Goal: Obtain resource: Download file/media

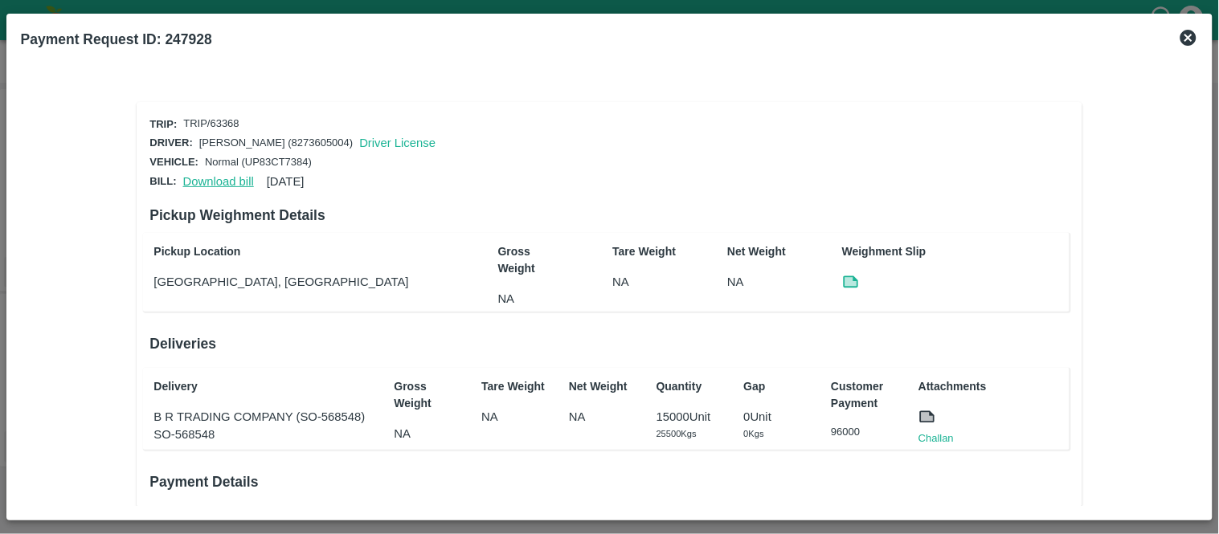
click at [211, 177] on link "Download bill" at bounding box center [218, 181] width 71 height 13
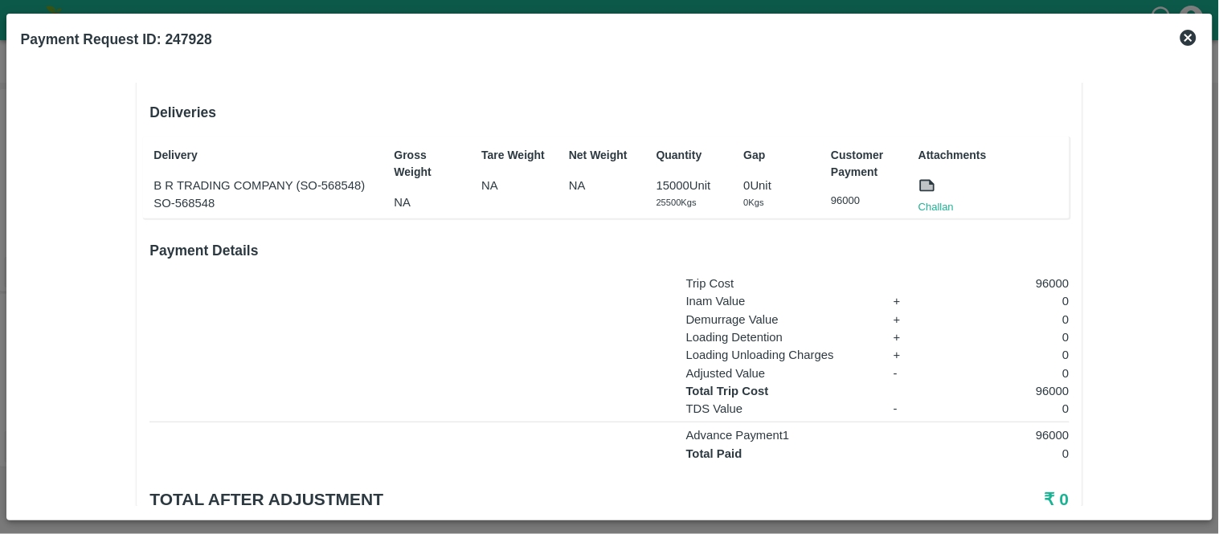
scroll to position [289, 0]
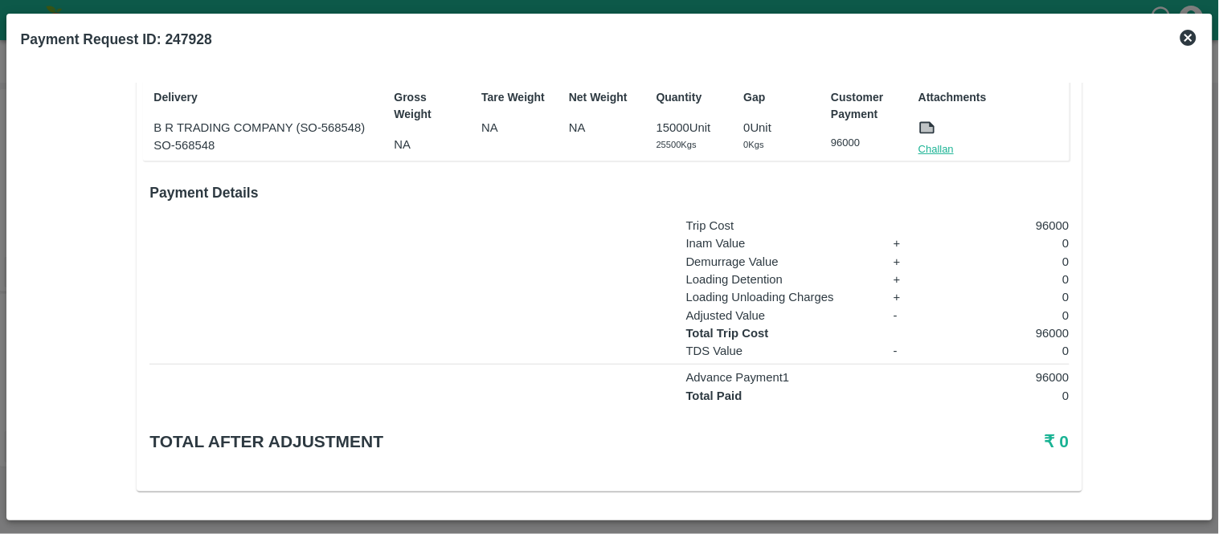
click at [932, 149] on link "Challan" at bounding box center [936, 149] width 35 height 16
click at [1050, 223] on p "96000" at bounding box center [1006, 226] width 128 height 18
copy p "96000"
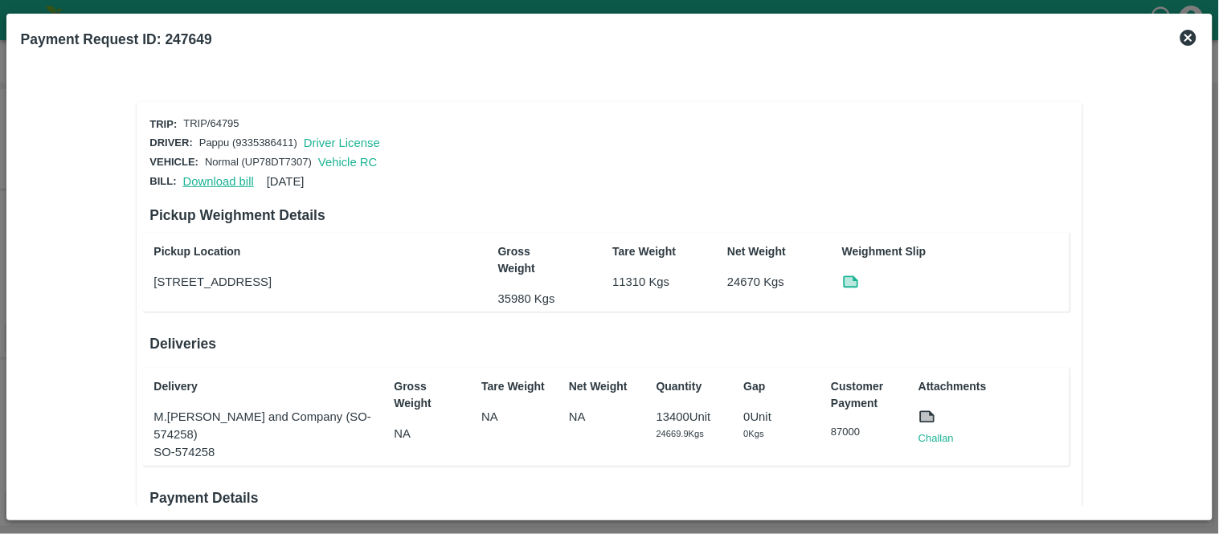
click at [197, 175] on link "Download bill" at bounding box center [218, 181] width 71 height 13
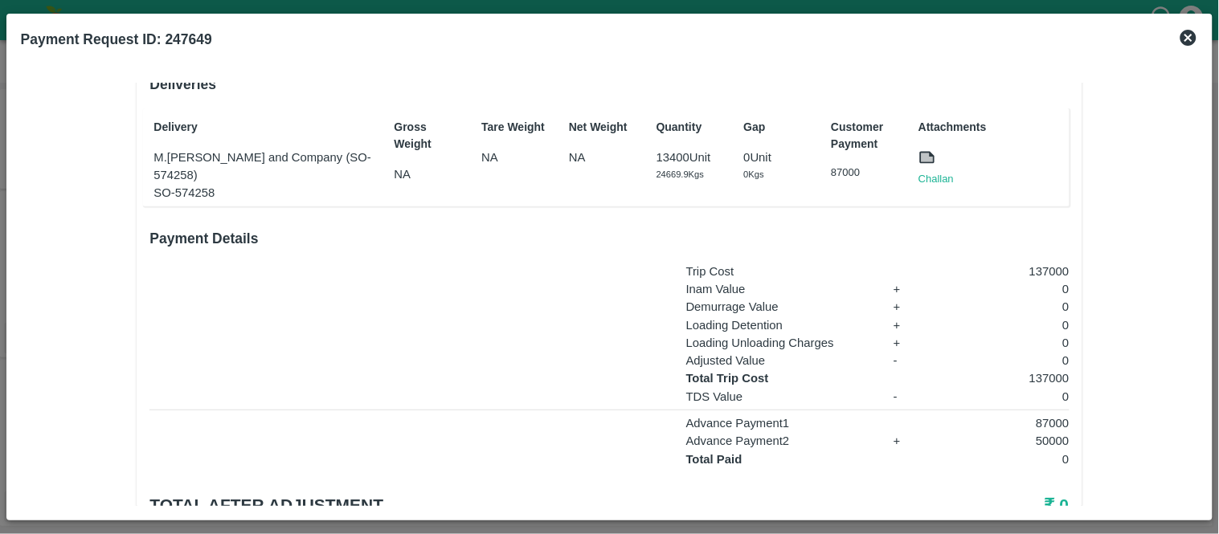
scroll to position [270, 0]
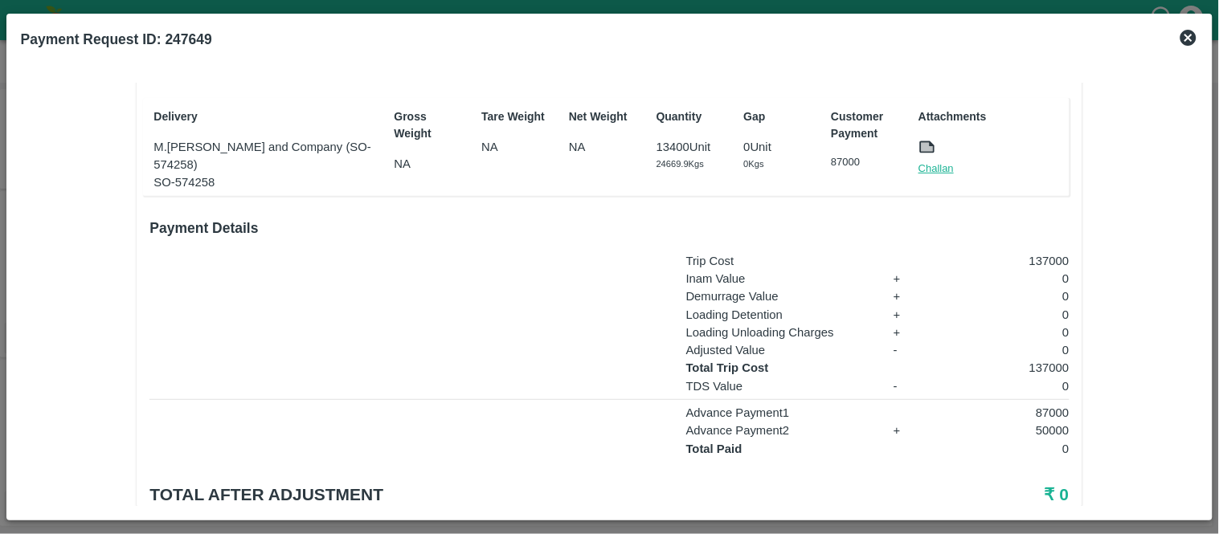
click at [943, 165] on link "Challan" at bounding box center [936, 169] width 35 height 16
click at [1045, 370] on p "137000" at bounding box center [1006, 368] width 128 height 18
copy p "137000"
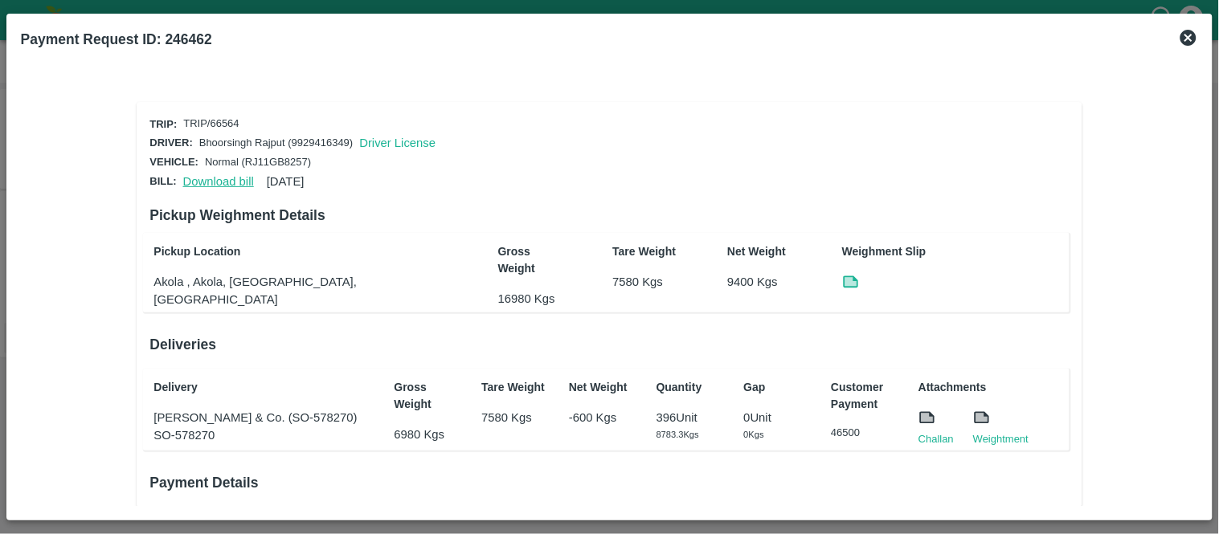
click at [210, 175] on link "Download bill" at bounding box center [218, 181] width 71 height 13
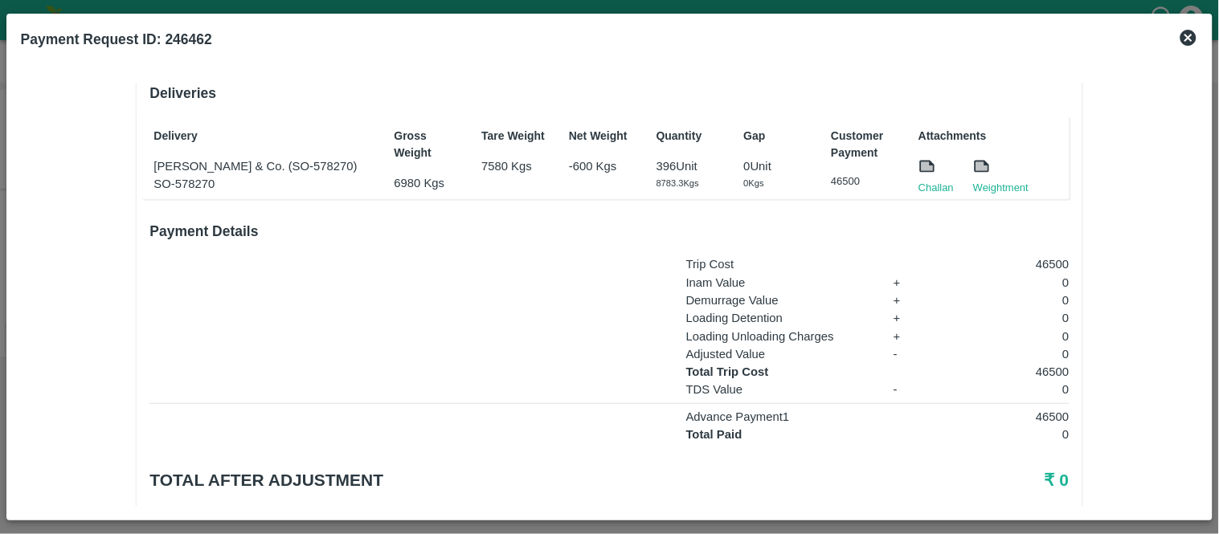
scroll to position [274, 0]
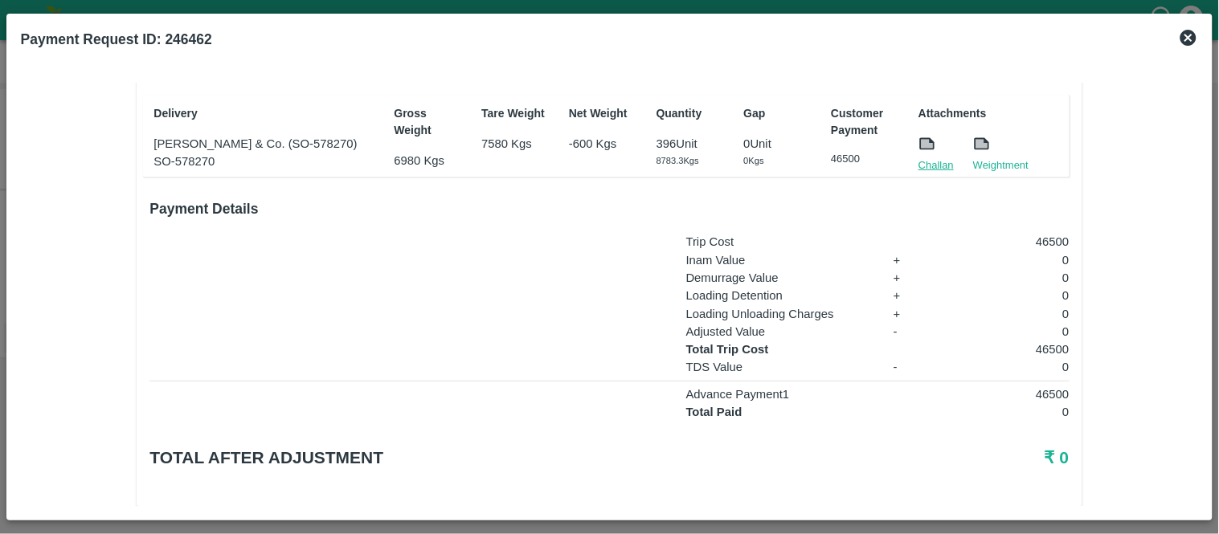
click at [932, 158] on link "Challan" at bounding box center [936, 166] width 35 height 16
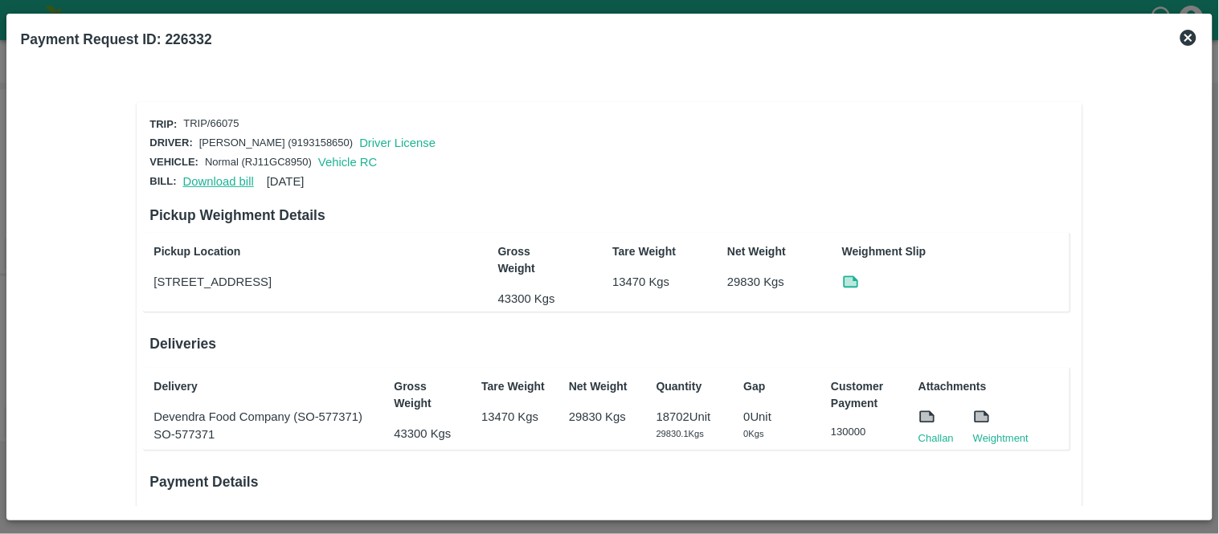
click at [206, 178] on link "Download bill" at bounding box center [218, 181] width 71 height 13
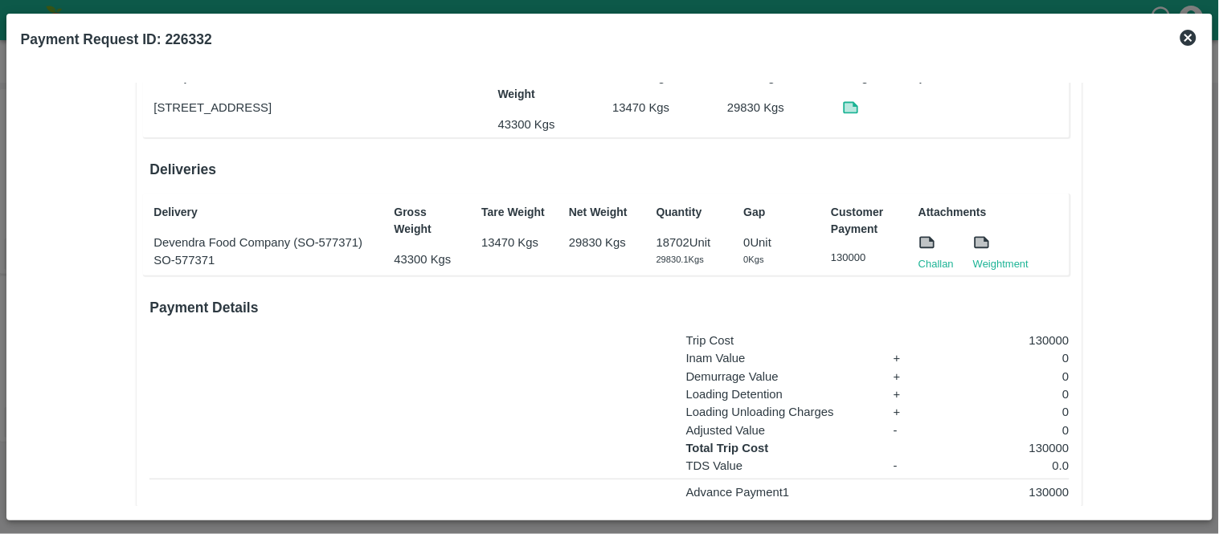
scroll to position [179, 0]
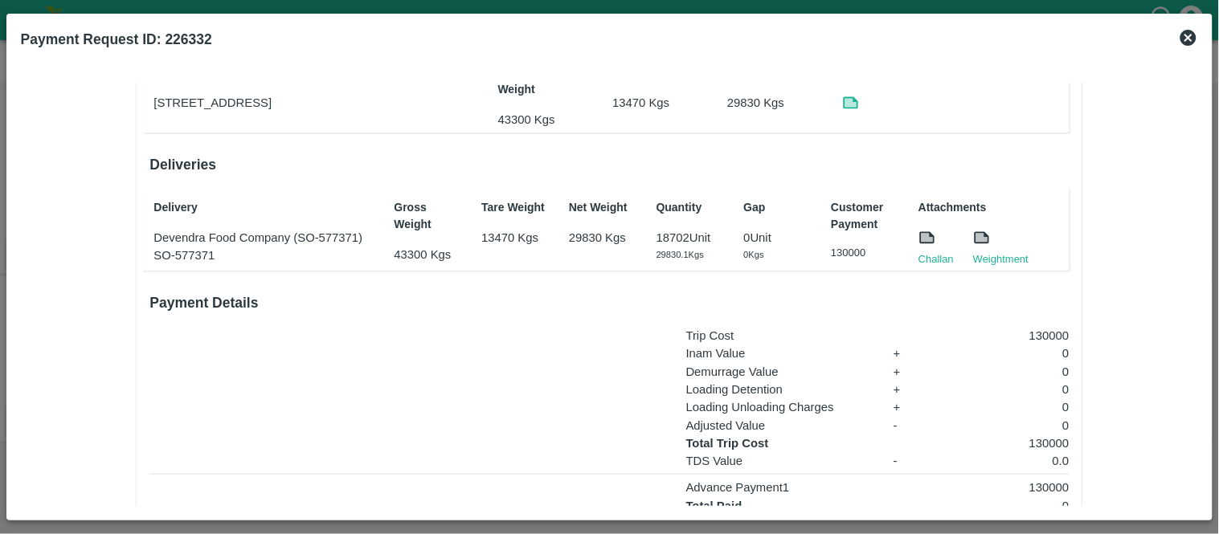
click at [925, 246] on div at bounding box center [936, 240] width 35 height 23
click at [927, 255] on link "Challan" at bounding box center [936, 260] width 35 height 16
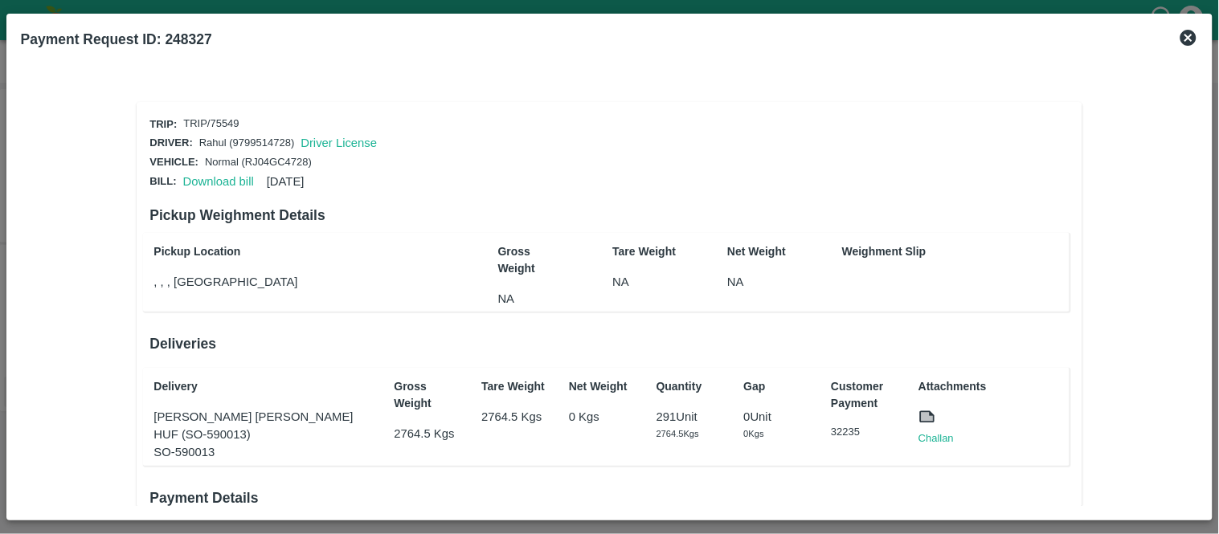
click at [218, 186] on div "Download bill [DATE]" at bounding box center [241, 178] width 128 height 24
click at [215, 175] on link "Download bill" at bounding box center [218, 181] width 71 height 13
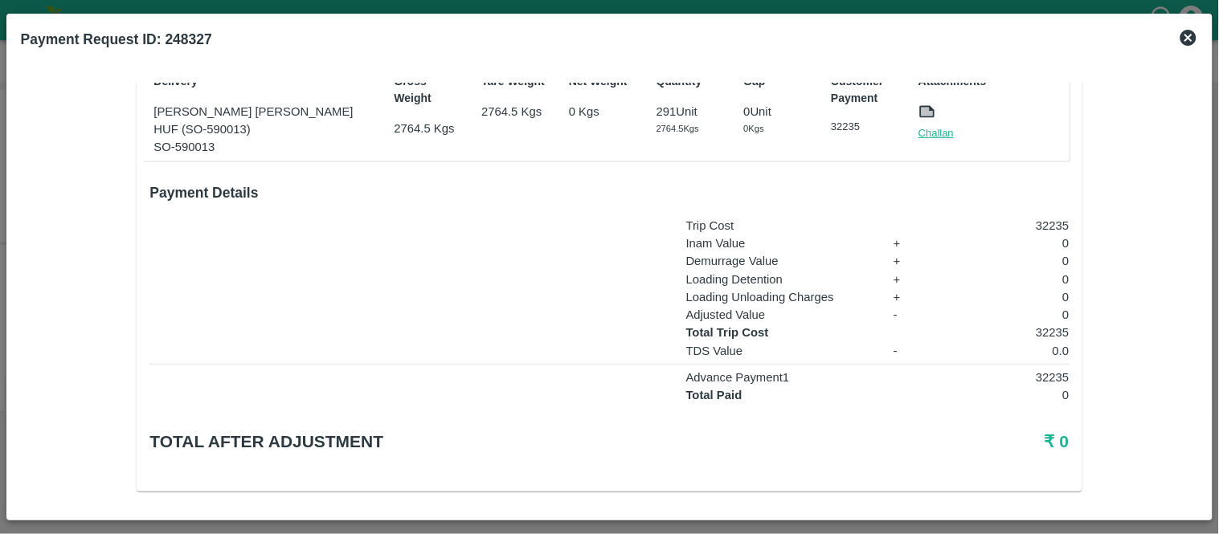
click at [936, 131] on link "Challan" at bounding box center [936, 133] width 35 height 16
click at [1054, 328] on p "32235" at bounding box center [1006, 333] width 128 height 18
copy p "32235"
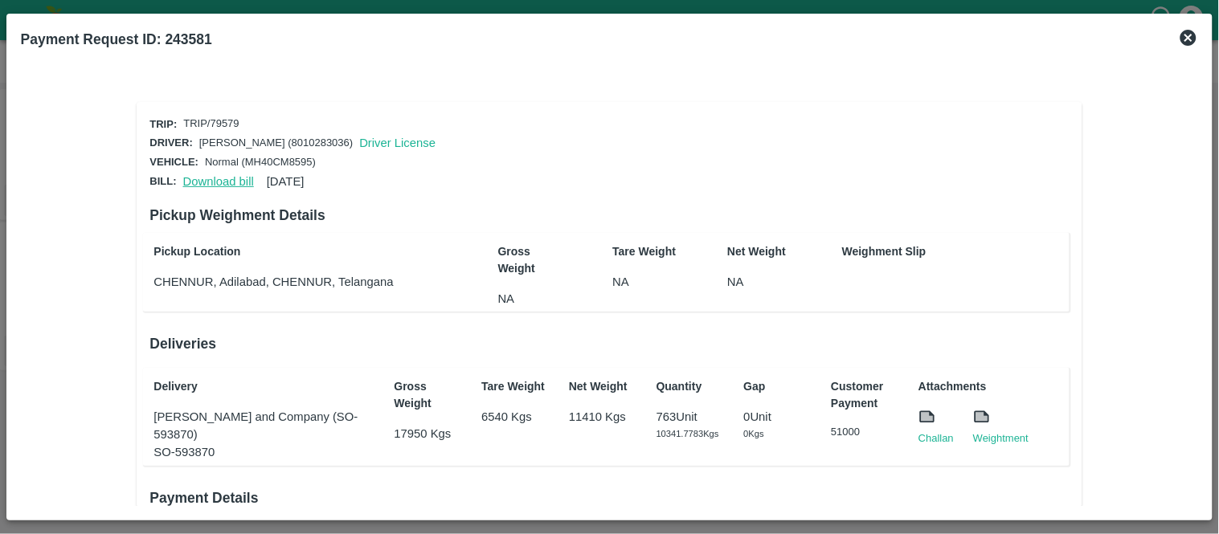
click at [207, 178] on link "Download bill" at bounding box center [218, 181] width 71 height 13
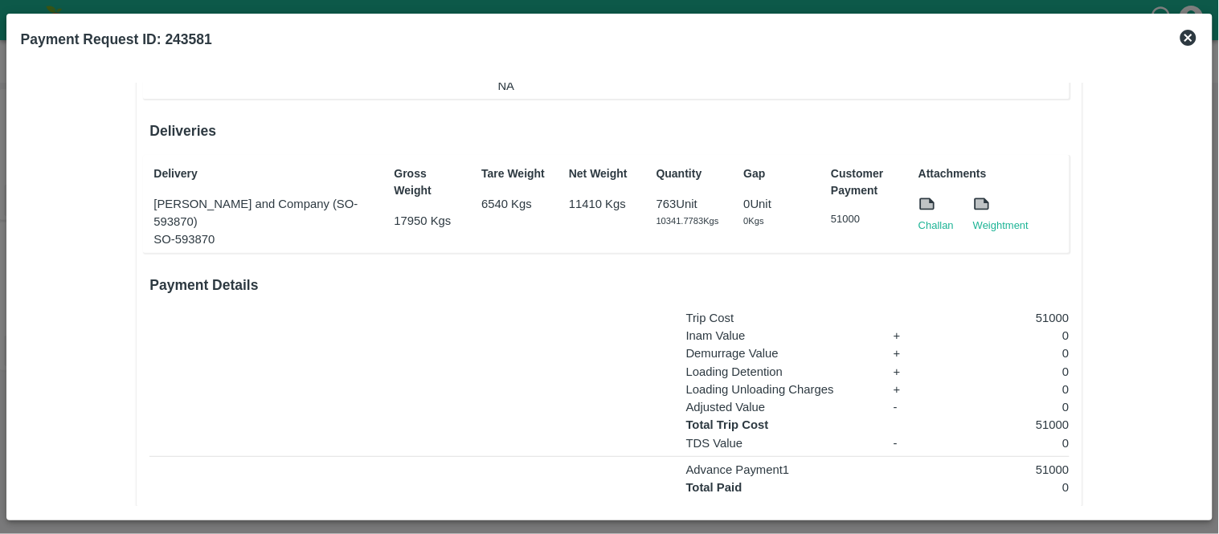
scroll to position [227, 0]
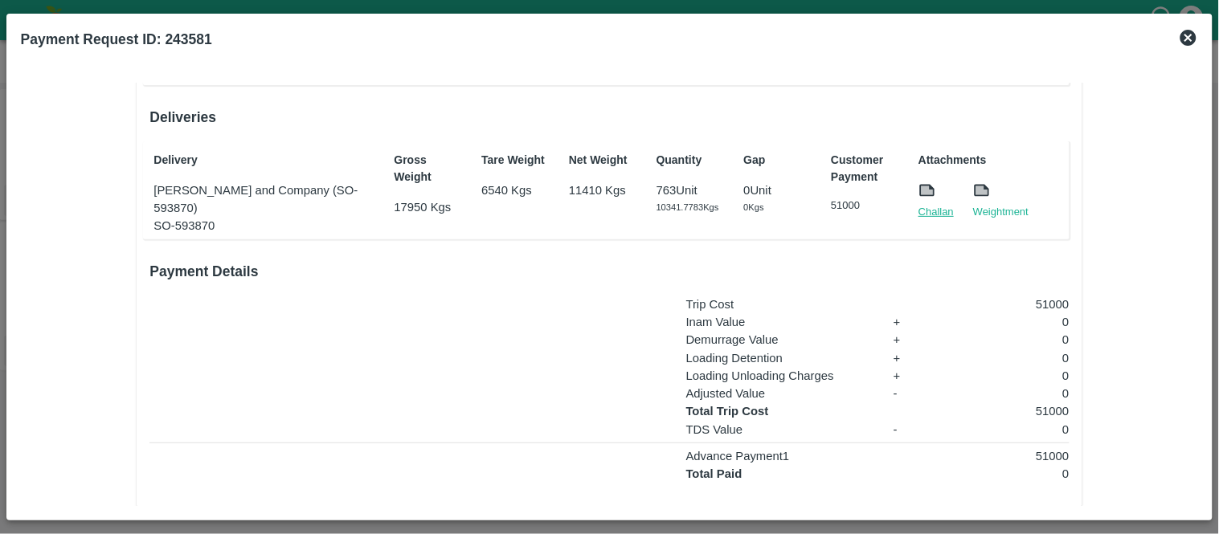
click at [944, 207] on link "Challan" at bounding box center [936, 212] width 35 height 16
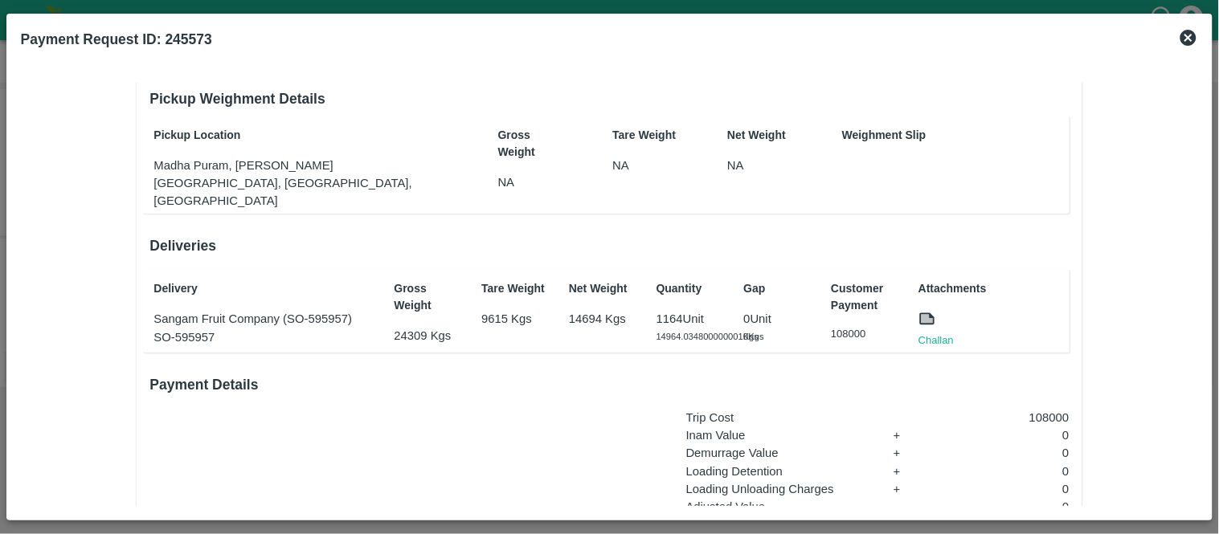
scroll to position [103, 0]
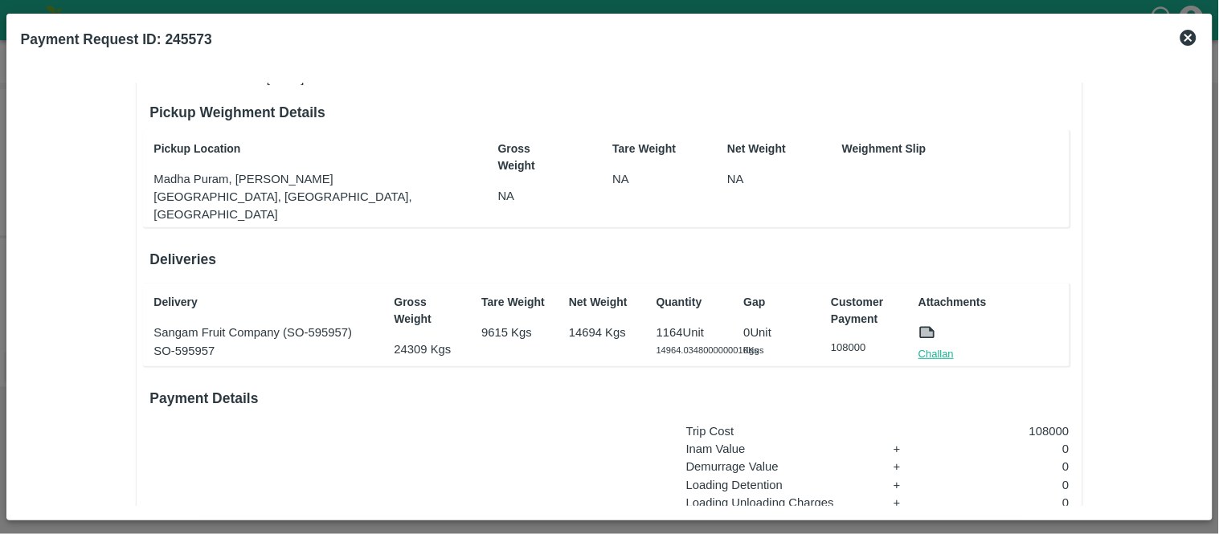
click at [932, 346] on link "Challan" at bounding box center [936, 354] width 35 height 16
click at [928, 346] on link "Challan" at bounding box center [936, 354] width 35 height 16
click at [1046, 423] on p "108000" at bounding box center [1006, 432] width 128 height 18
copy p "108000"
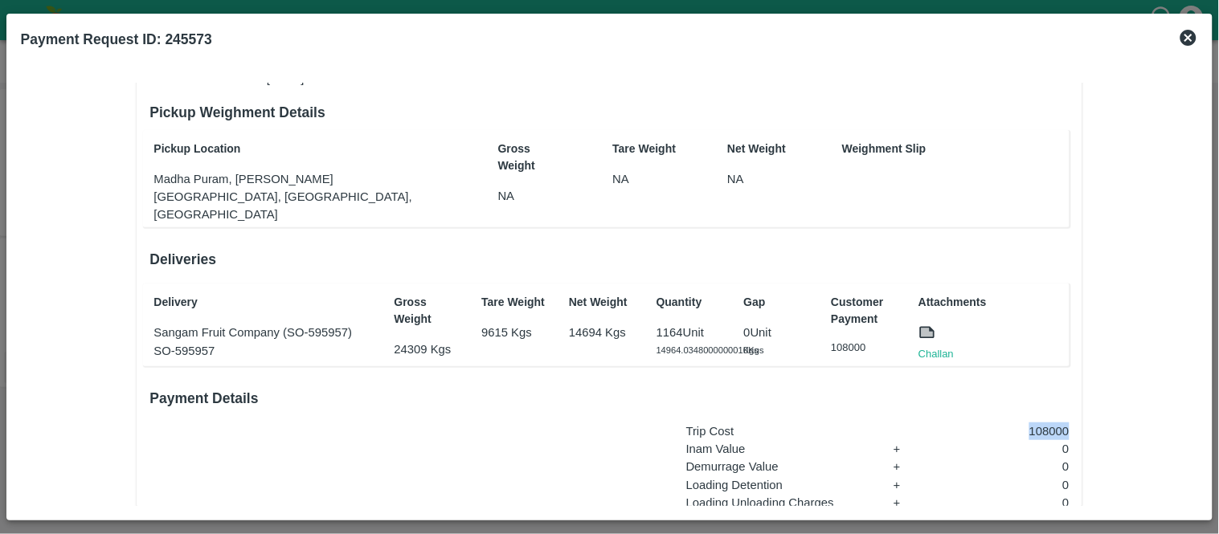
scroll to position [303, 0]
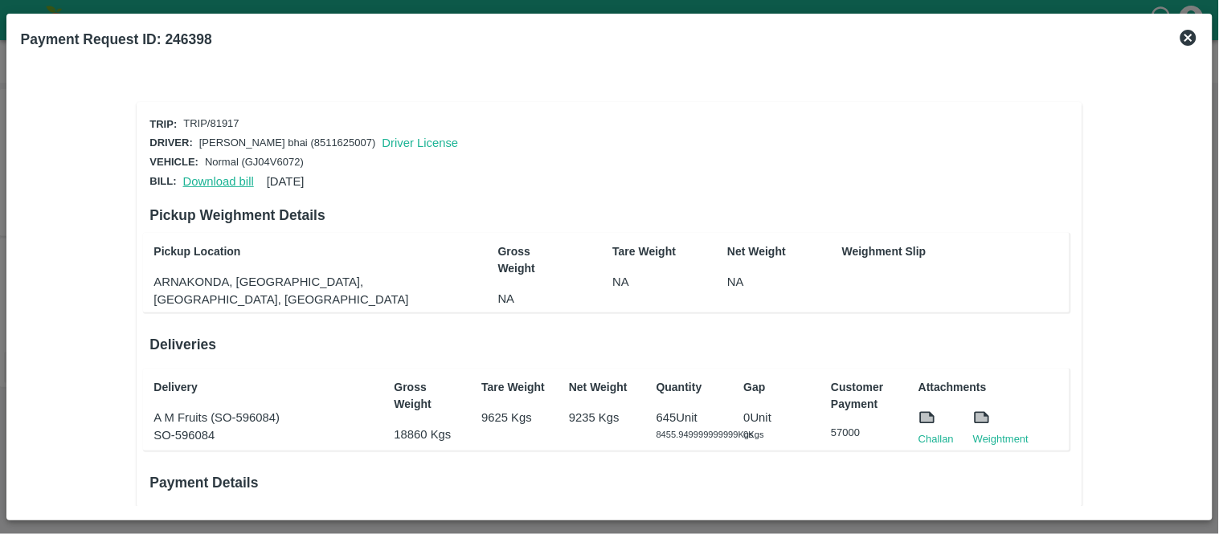
click at [239, 179] on link "Download bill" at bounding box center [218, 181] width 71 height 13
click at [937, 436] on link "Challan" at bounding box center [936, 440] width 35 height 16
click at [845, 426] on p "57000" at bounding box center [866, 433] width 70 height 15
copy p "57000"
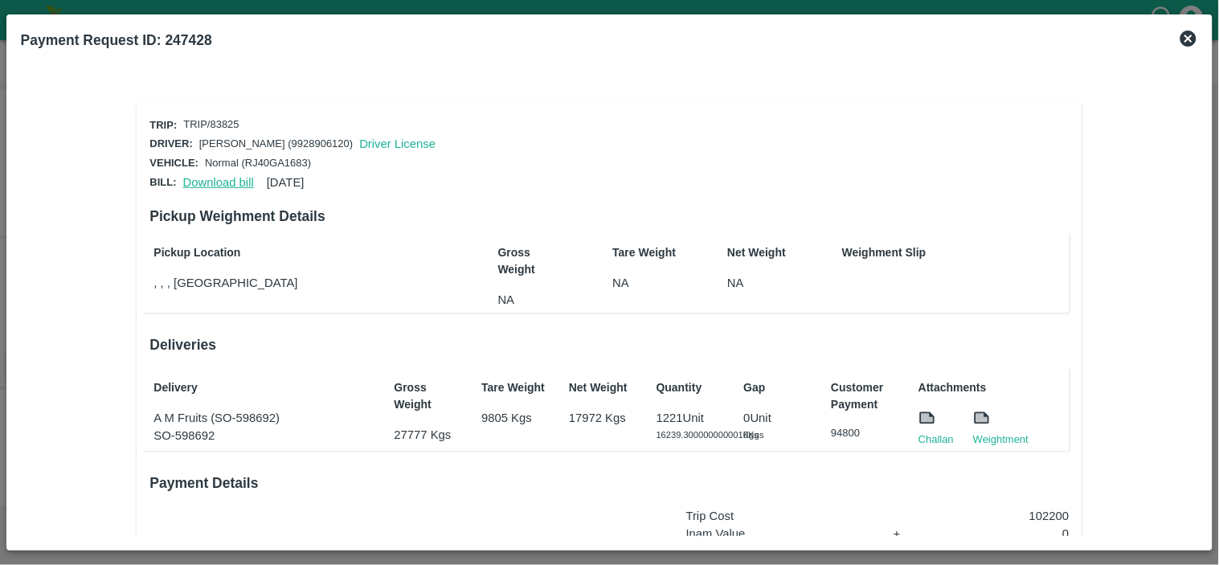
click at [220, 179] on link "Download bill" at bounding box center [218, 182] width 71 height 13
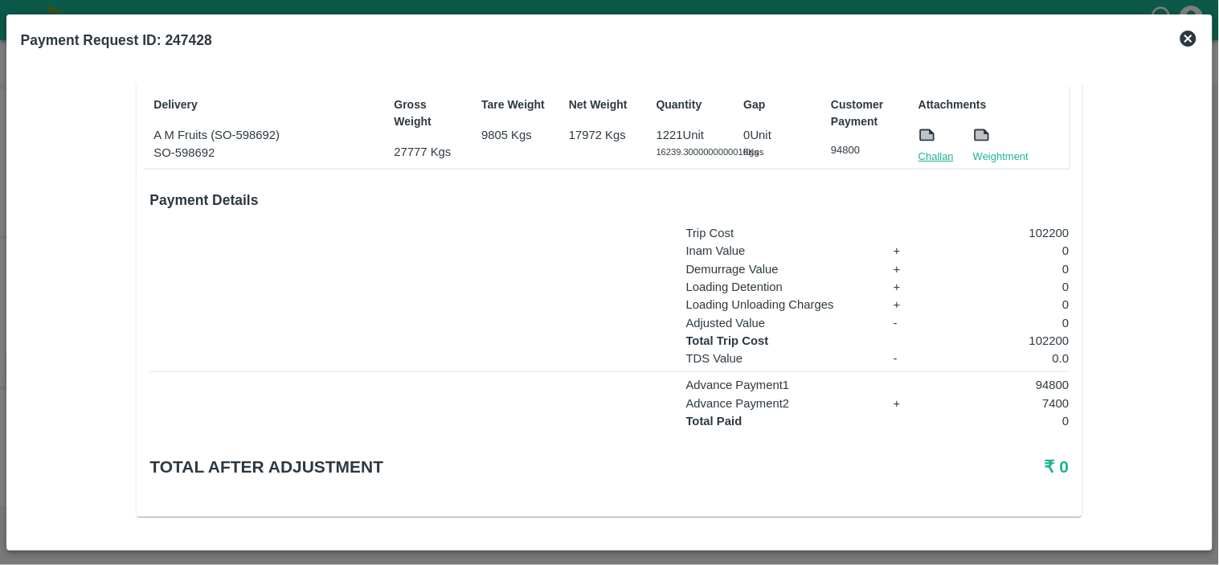
click at [934, 149] on link "Challan" at bounding box center [936, 157] width 35 height 16
click at [936, 149] on link "Challan" at bounding box center [936, 157] width 35 height 16
click at [1049, 233] on p "102200" at bounding box center [1006, 233] width 128 height 18
copy p "102200"
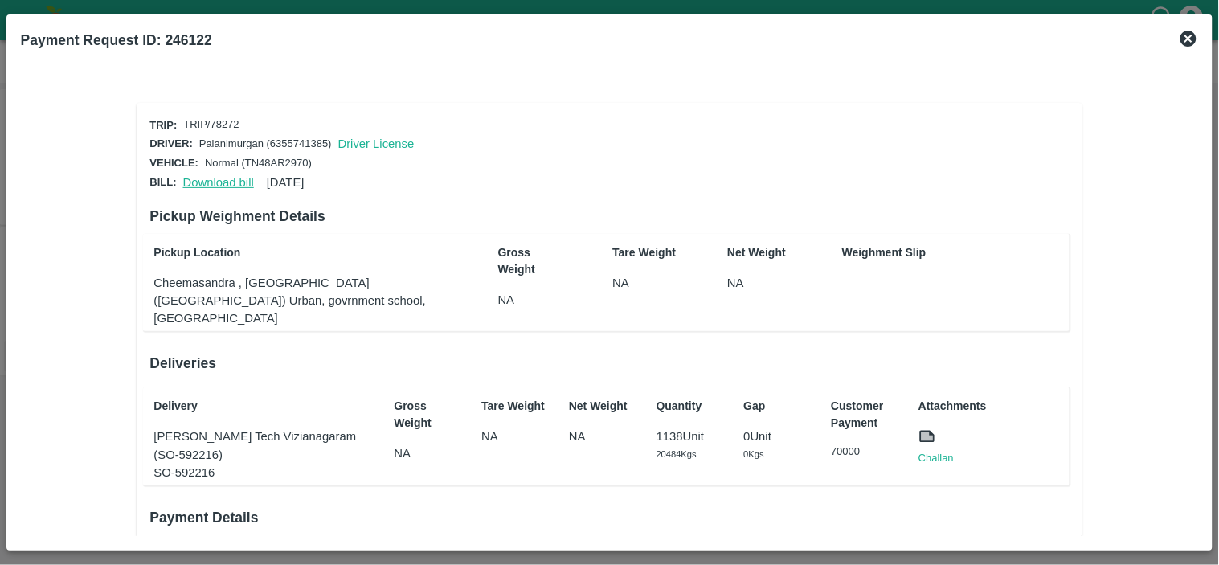
click at [227, 181] on link "Download bill" at bounding box center [218, 182] width 71 height 13
click at [933, 450] on link "Challan" at bounding box center [936, 458] width 35 height 16
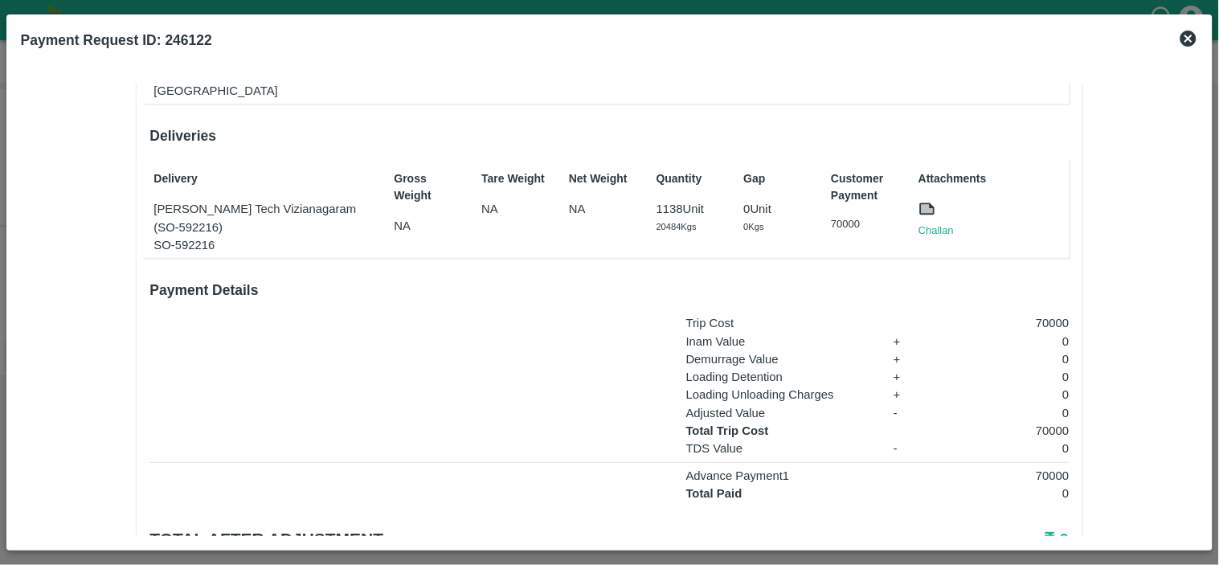
scroll to position [253, 0]
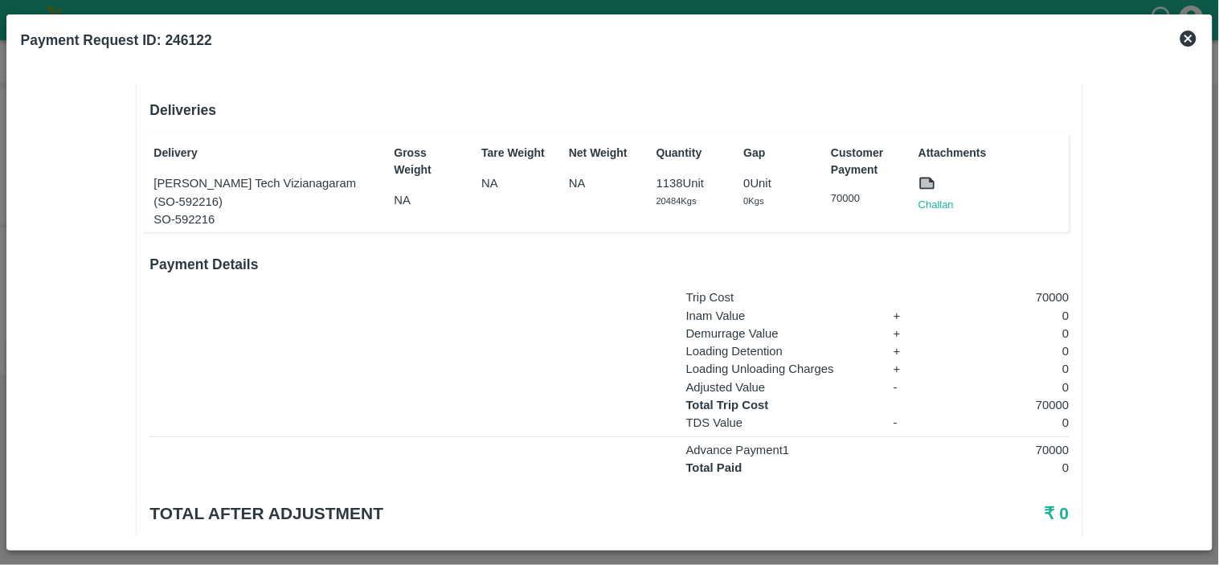
click at [1050, 396] on p "70000" at bounding box center [1006, 405] width 128 height 18
copy p "70000"
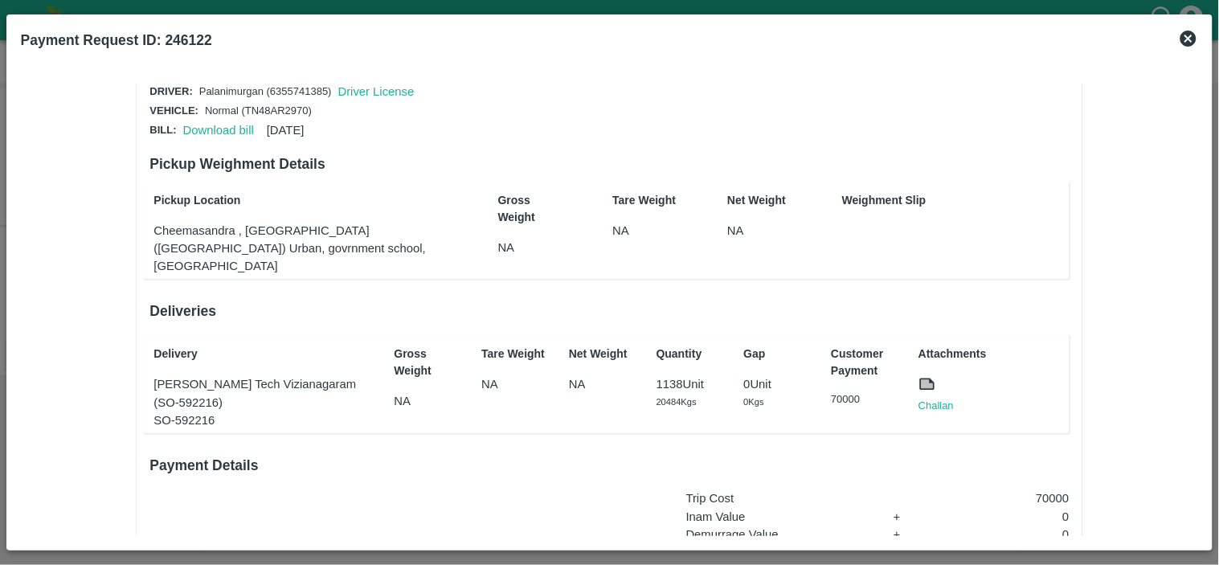
scroll to position [65, 0]
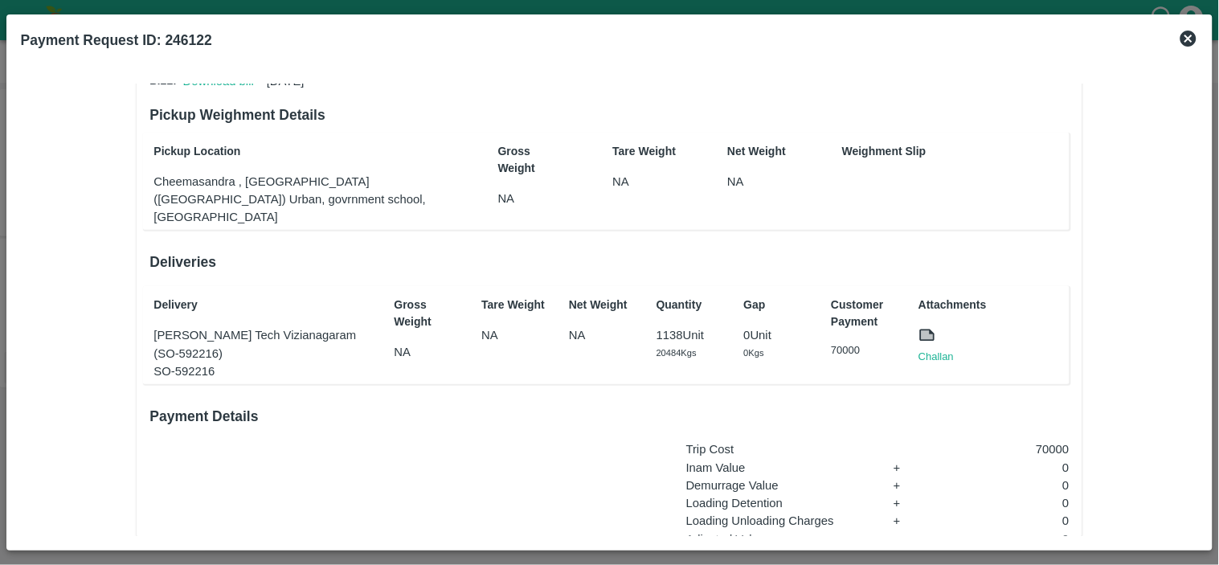
scroll to position [102, 0]
click at [1051, 440] on p "70000" at bounding box center [1006, 449] width 128 height 18
copy p "70000"
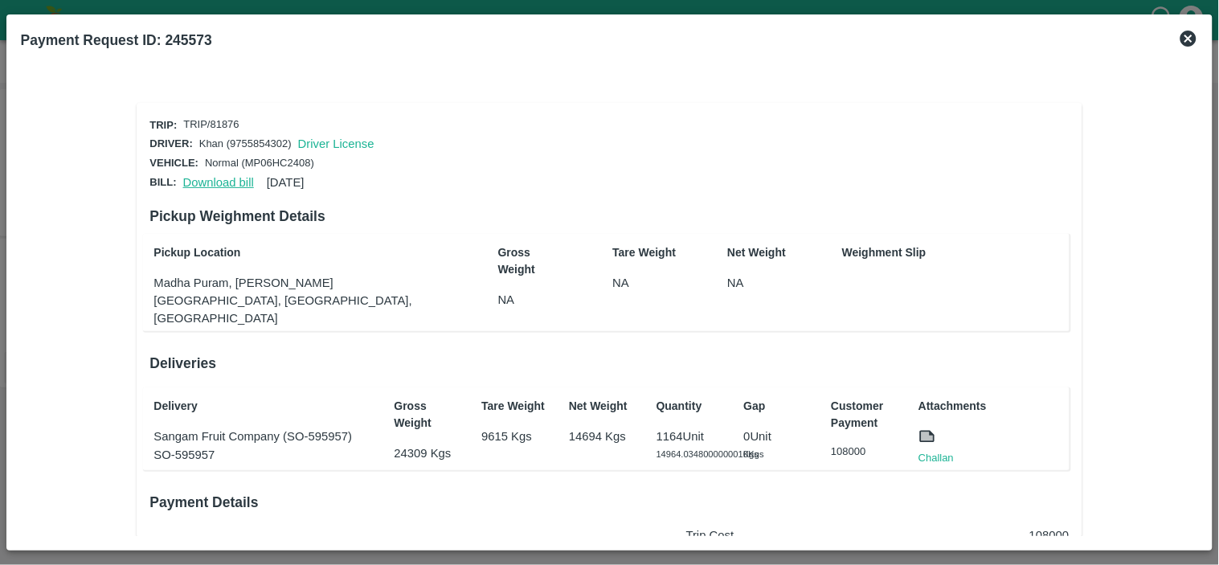
click at [201, 176] on link "Download bill" at bounding box center [218, 182] width 71 height 13
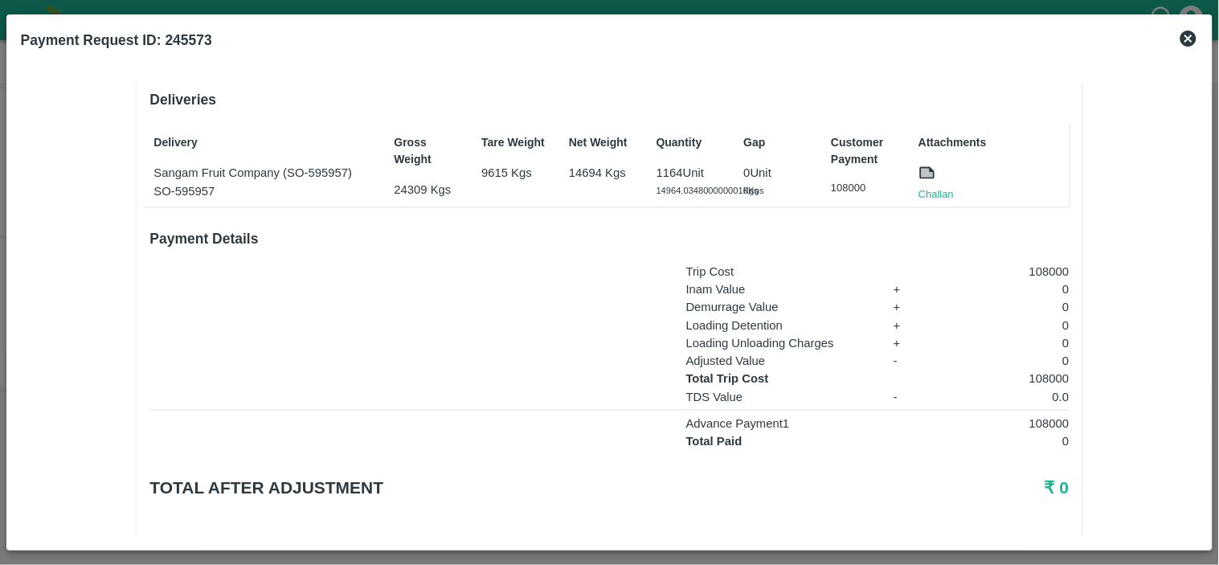
scroll to position [275, 0]
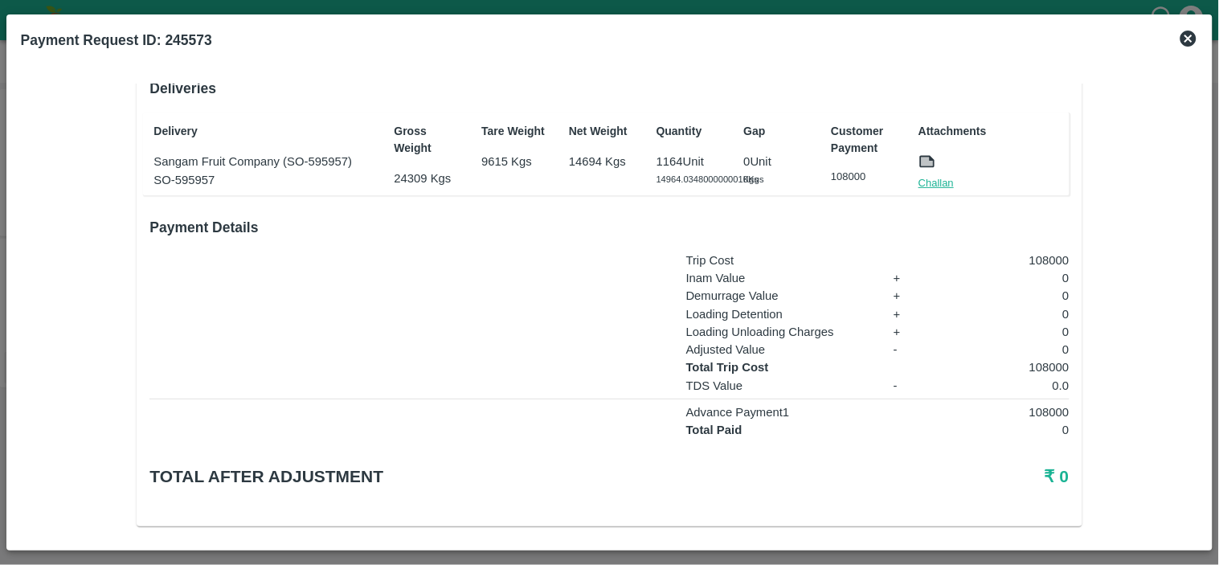
click at [935, 175] on link "Challan" at bounding box center [936, 183] width 35 height 16
click at [1042, 358] on p "108000" at bounding box center [1006, 367] width 128 height 18
copy p "108000"
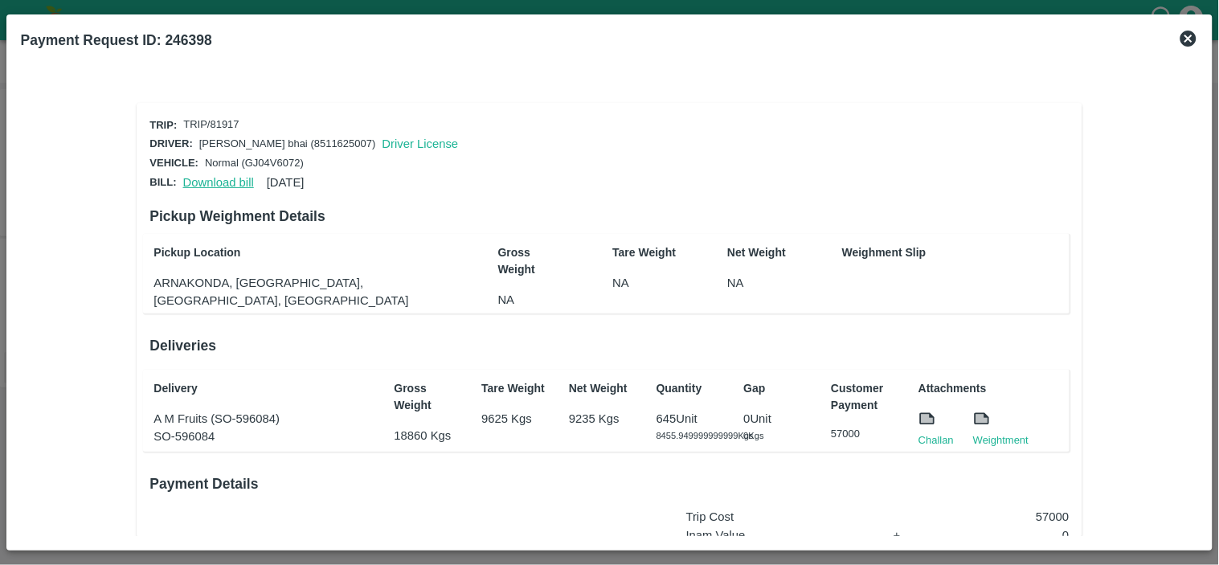
click at [209, 178] on link "Download bill" at bounding box center [218, 182] width 71 height 13
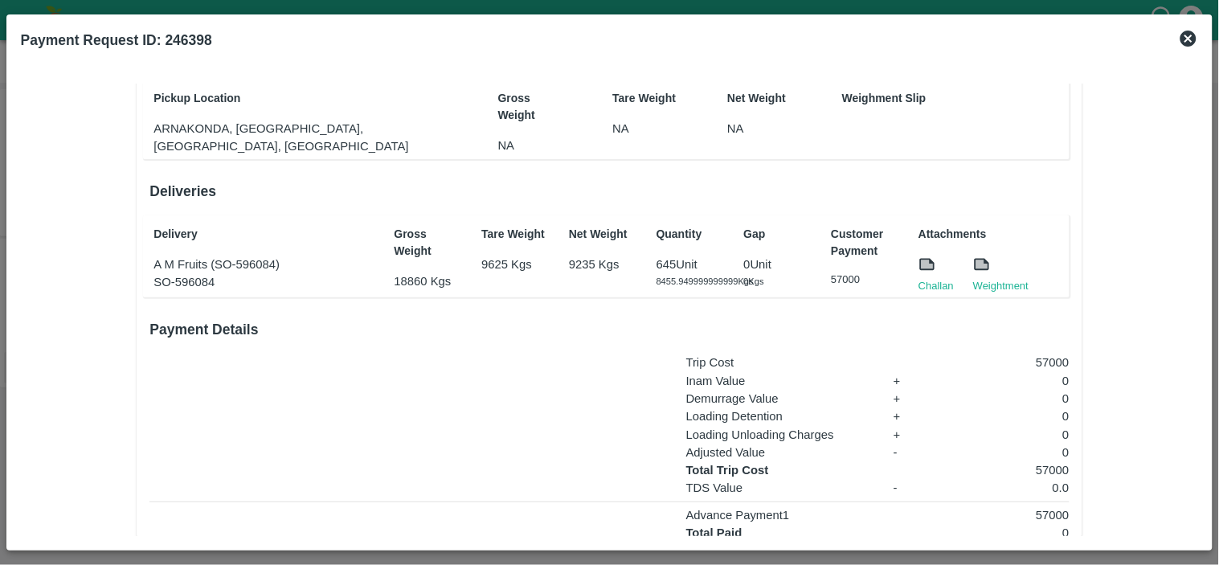
scroll to position [161, 0]
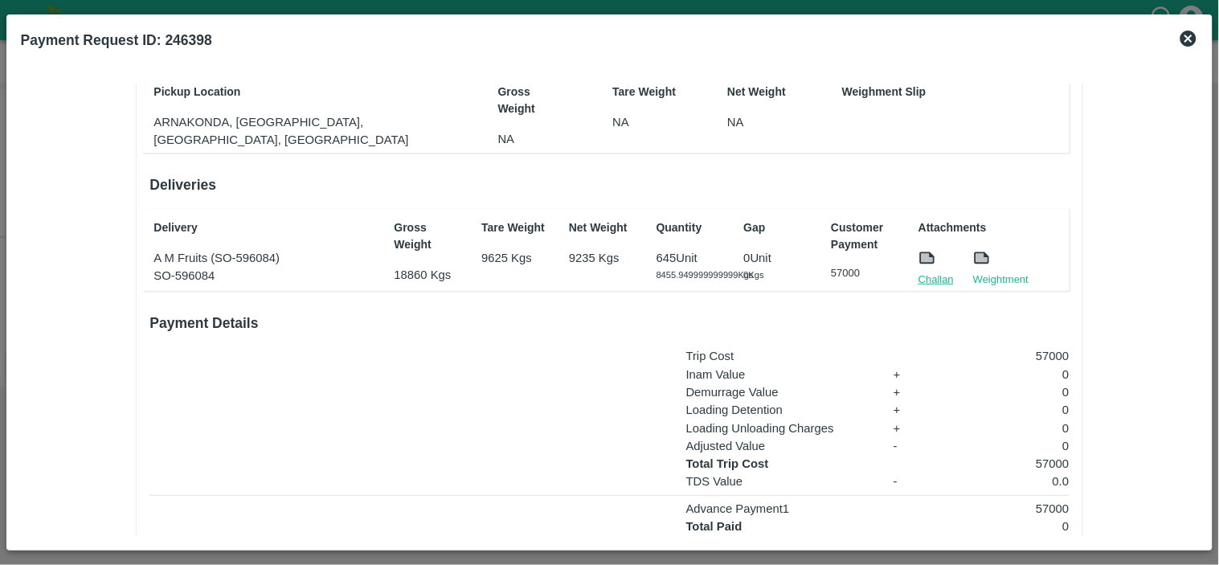
click at [931, 278] on link "Challan" at bounding box center [936, 280] width 35 height 16
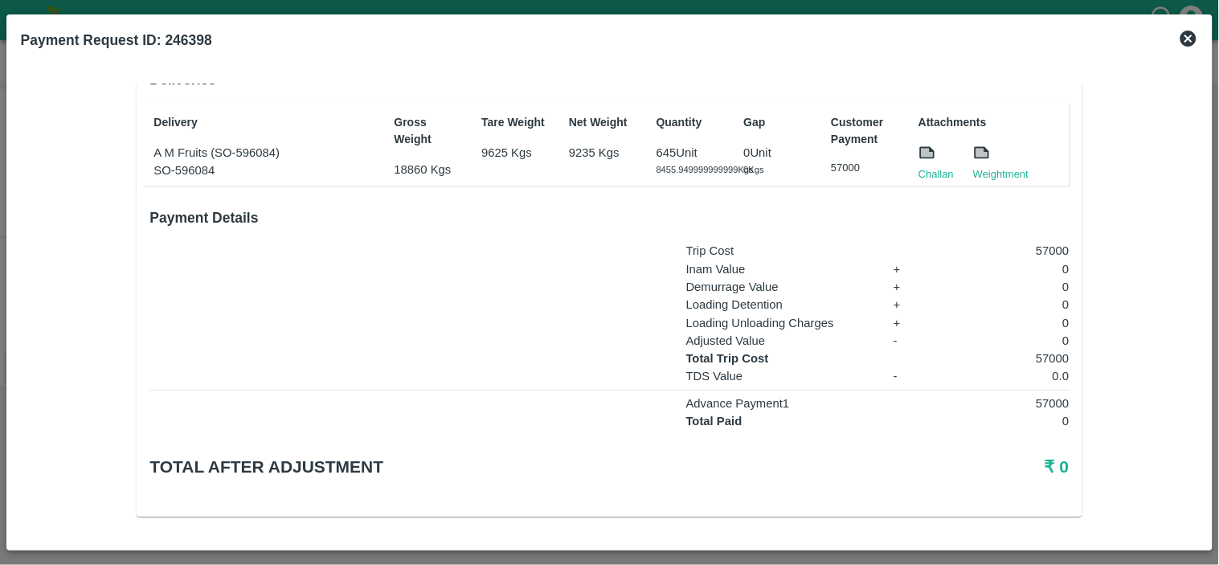
click at [1058, 360] on p "57000" at bounding box center [1006, 359] width 128 height 18
copy p "57000"
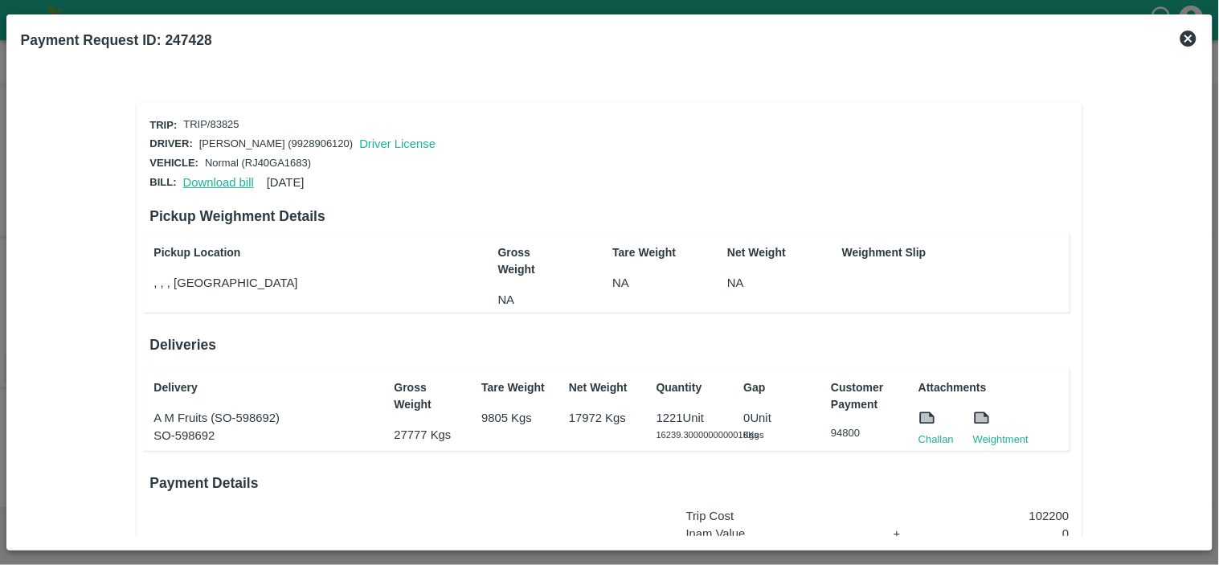
click at [211, 176] on link "Download bill" at bounding box center [218, 182] width 71 height 13
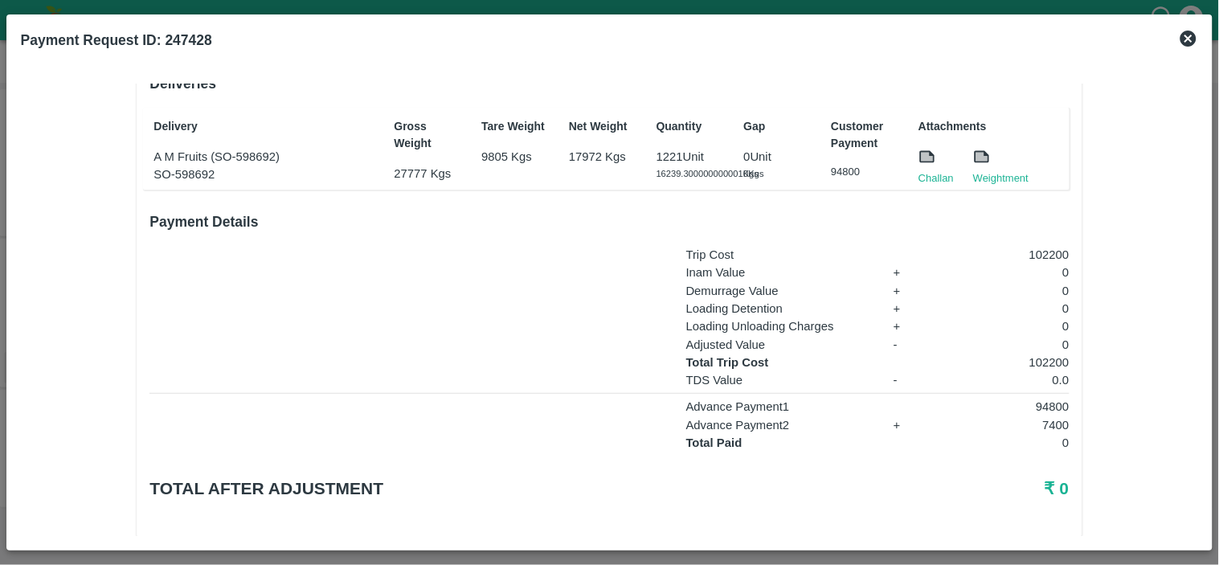
scroll to position [292, 0]
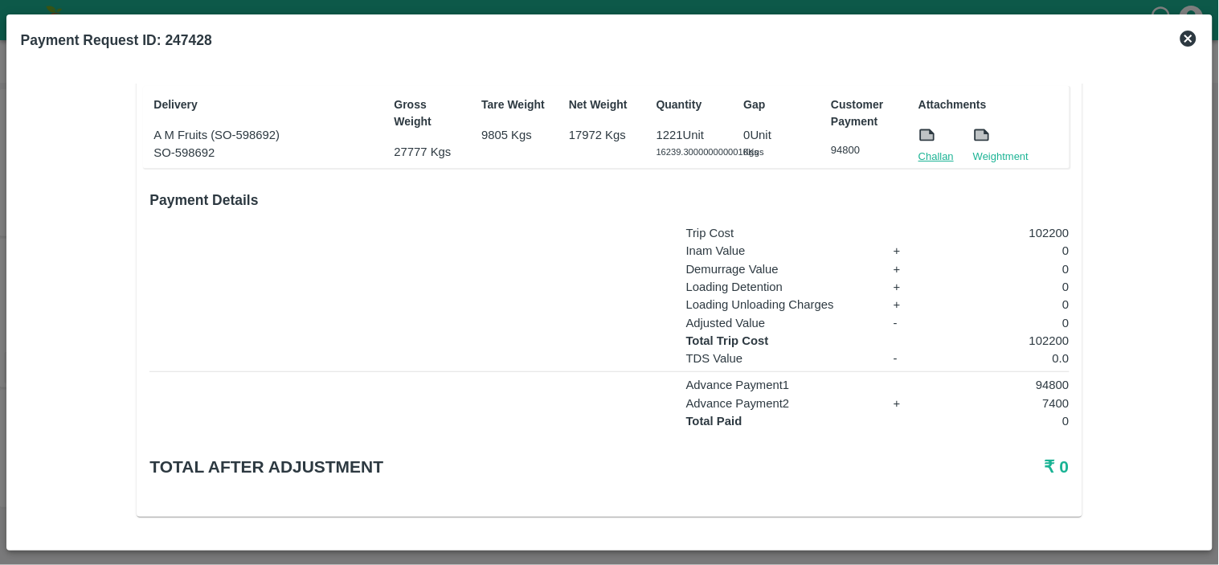
click at [929, 149] on link "Challan" at bounding box center [936, 157] width 35 height 16
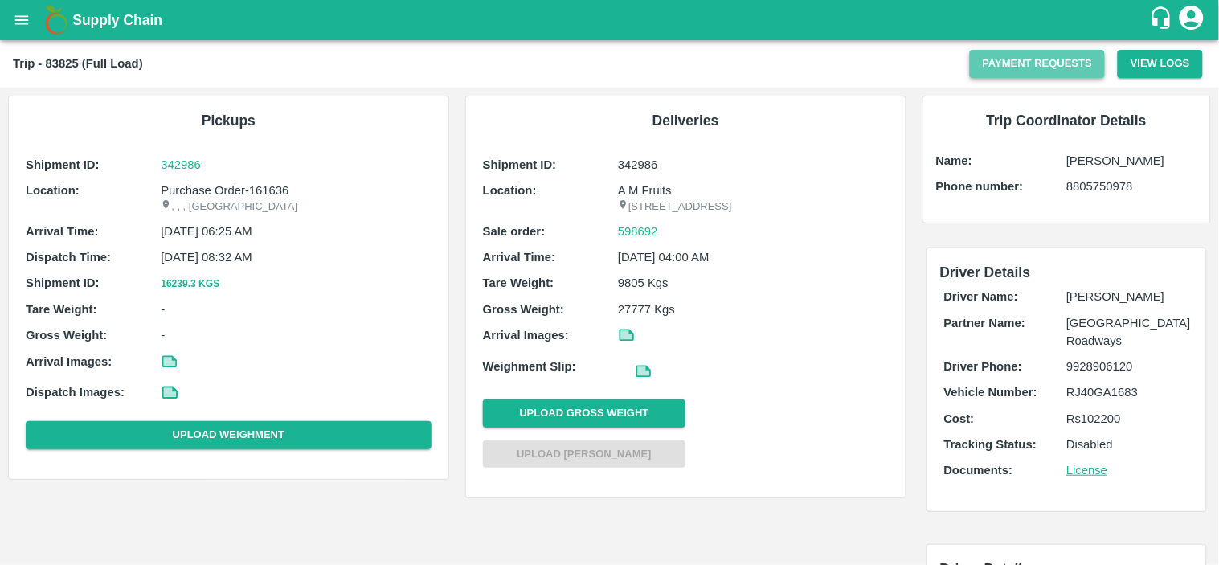
click at [1046, 68] on button "Payment Requests" at bounding box center [1038, 64] width 136 height 28
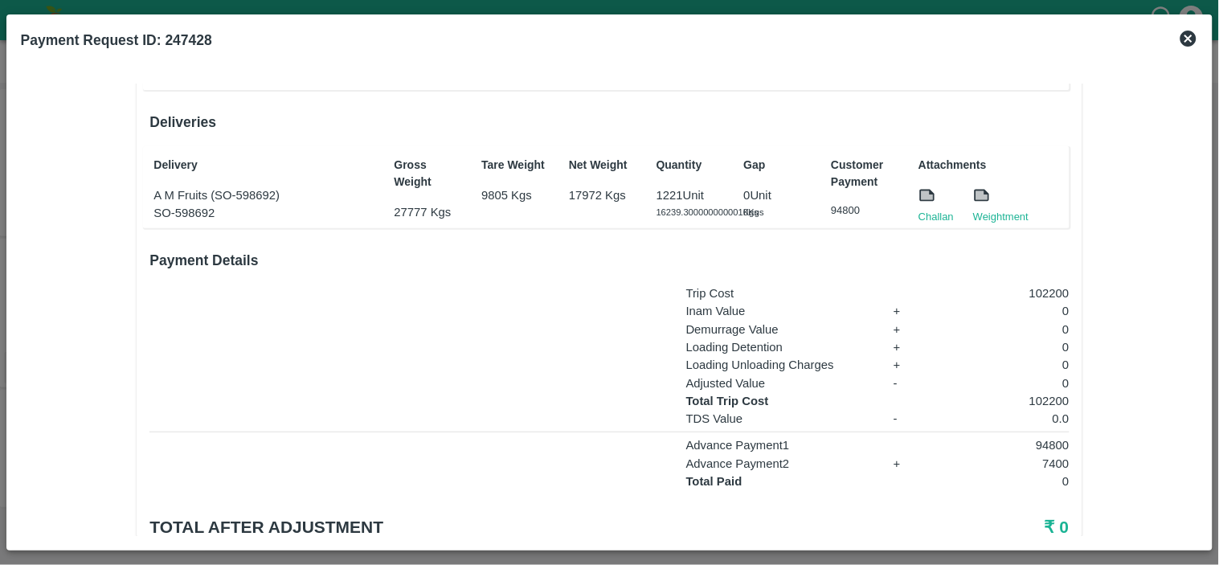
scroll to position [233, 0]
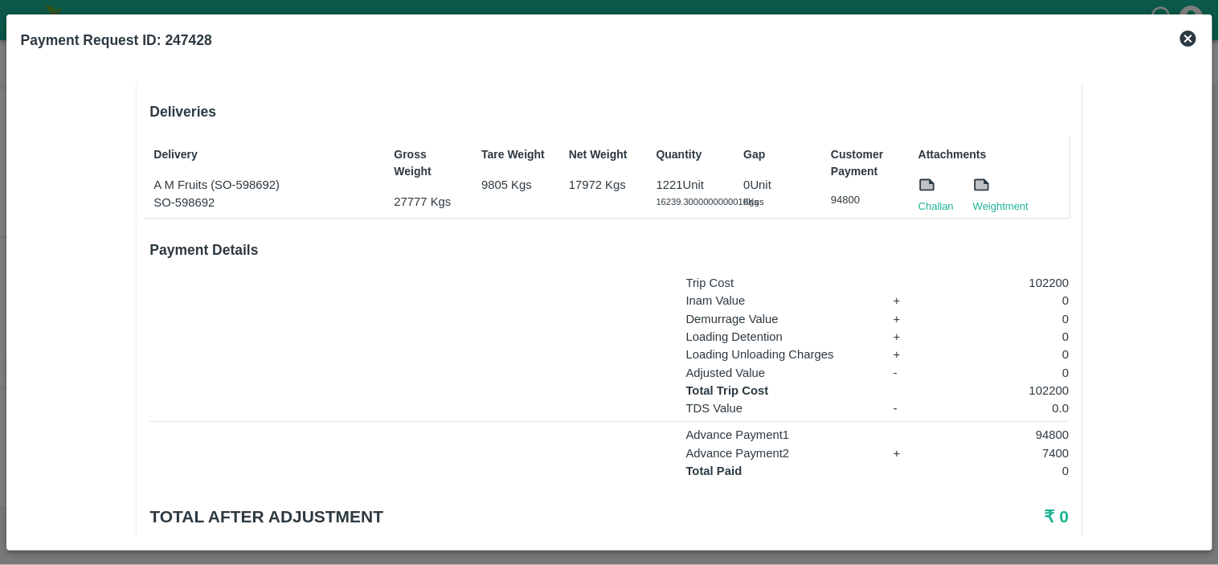
click at [1043, 399] on p "102200" at bounding box center [1006, 391] width 128 height 18
copy p "102200"
